Goal: Navigation & Orientation: Find specific page/section

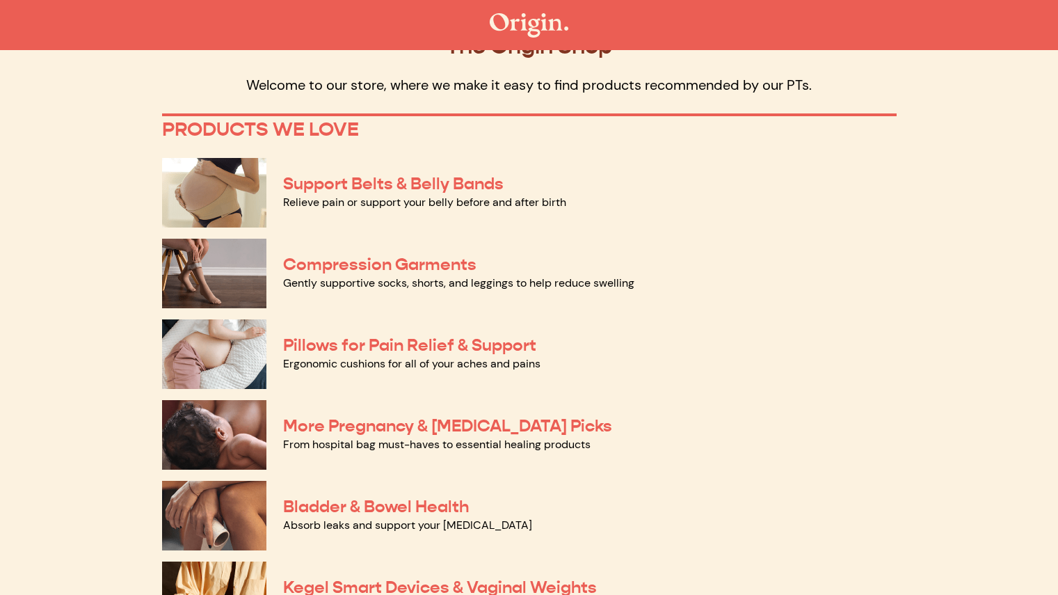
scroll to position [44, 0]
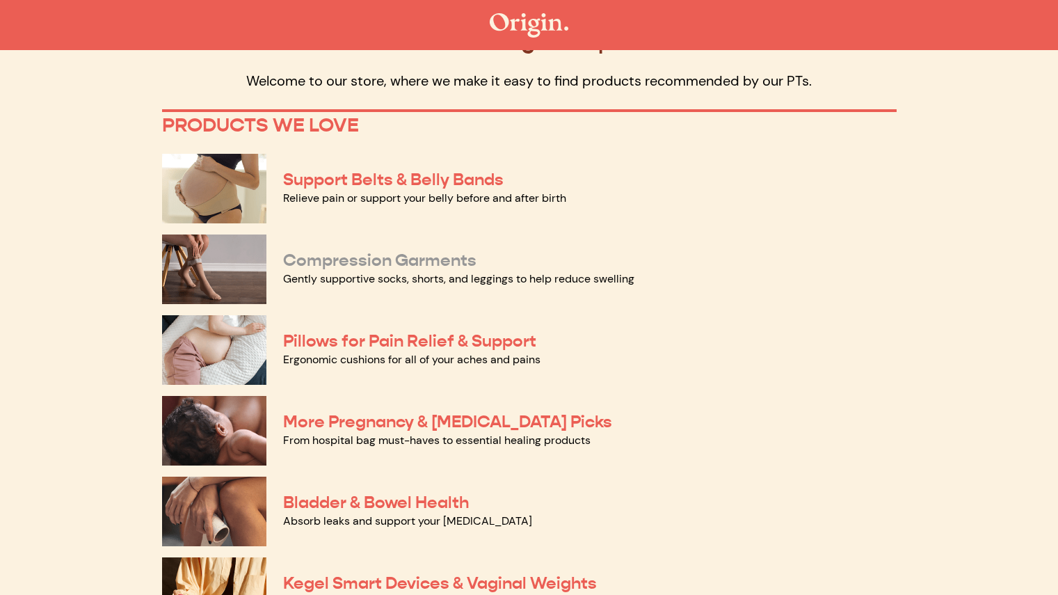
click at [421, 261] on link "Compression Garments" at bounding box center [379, 260] width 193 height 21
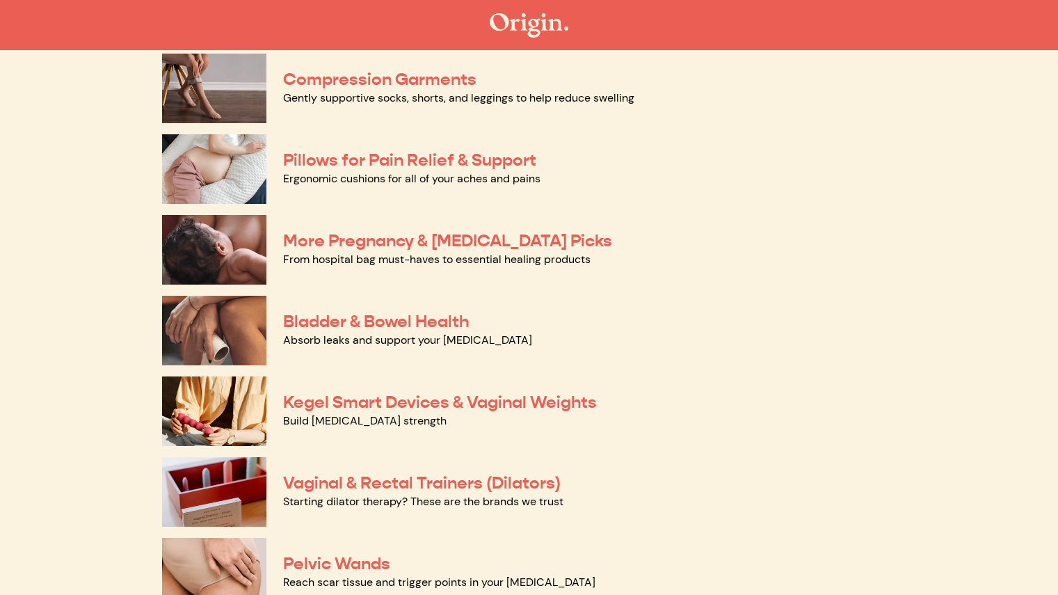
scroll to position [225, 0]
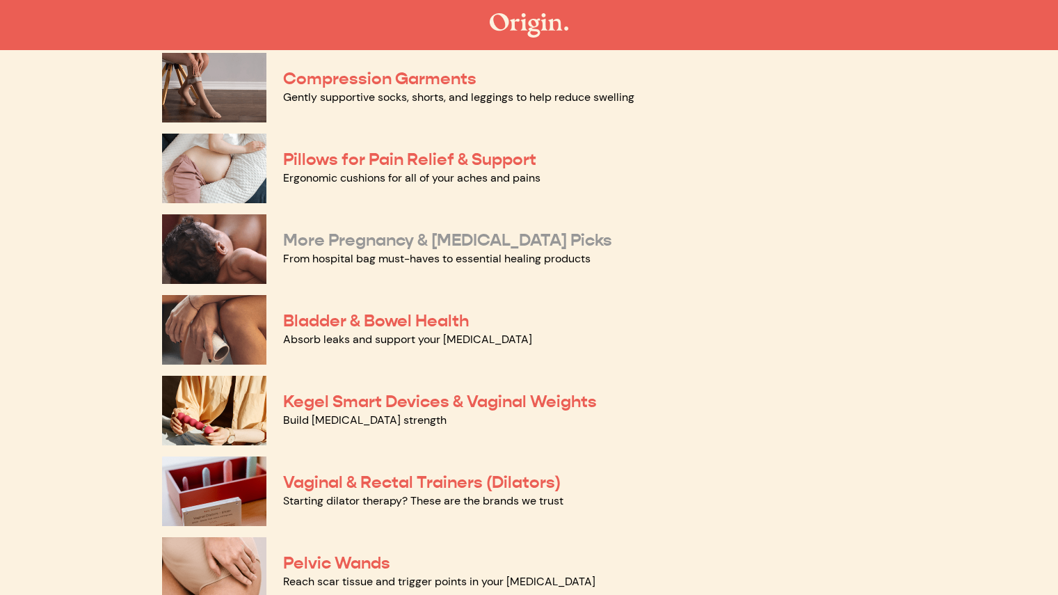
click at [429, 239] on link "More Pregnancy & Postpartum Picks" at bounding box center [447, 240] width 329 height 21
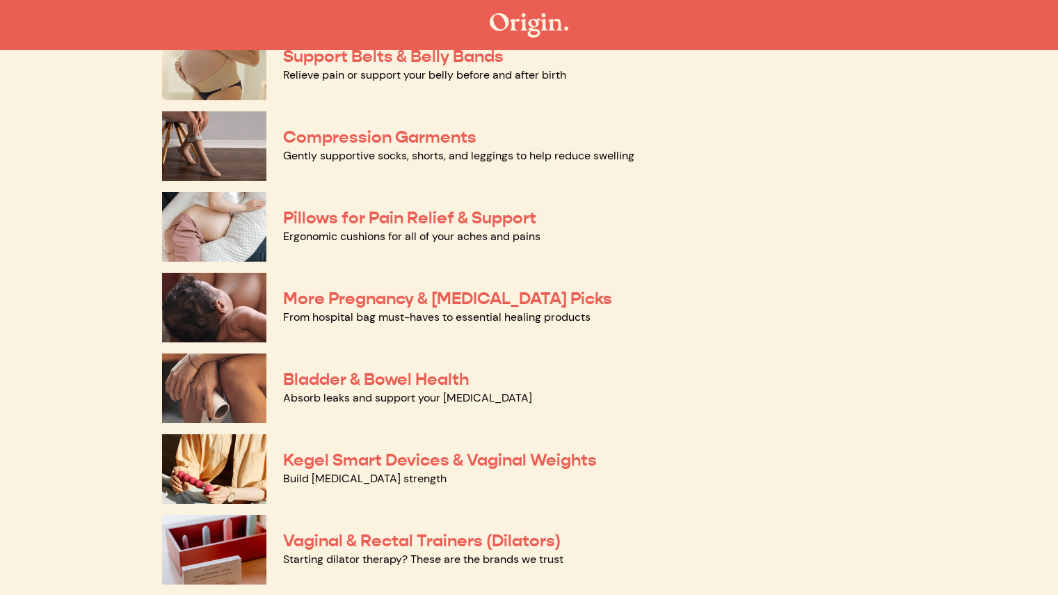
scroll to position [168, 0]
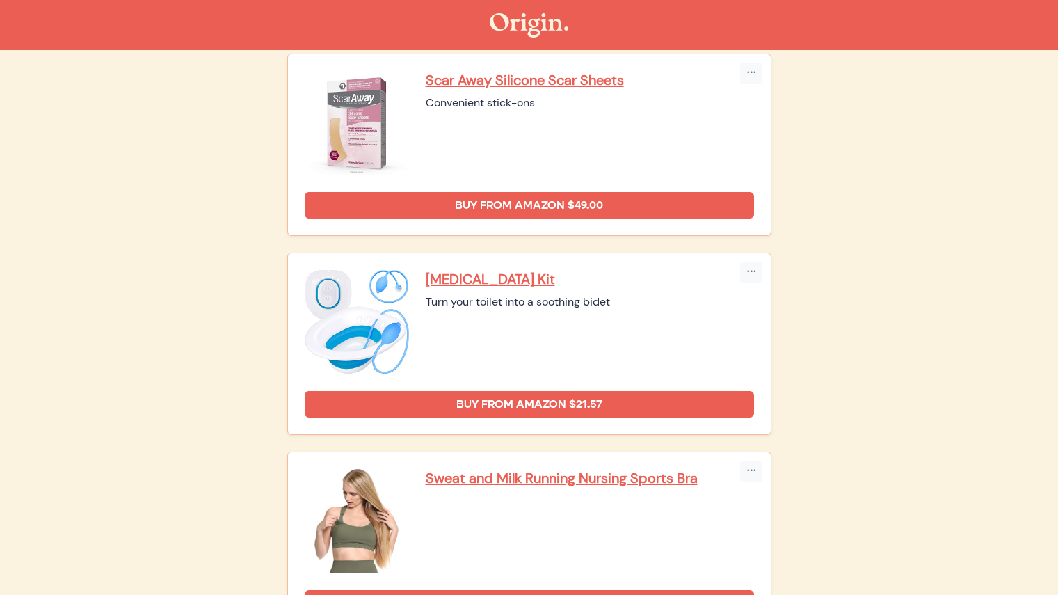
scroll to position [2413, 0]
